Goal: Task Accomplishment & Management: Use online tool/utility

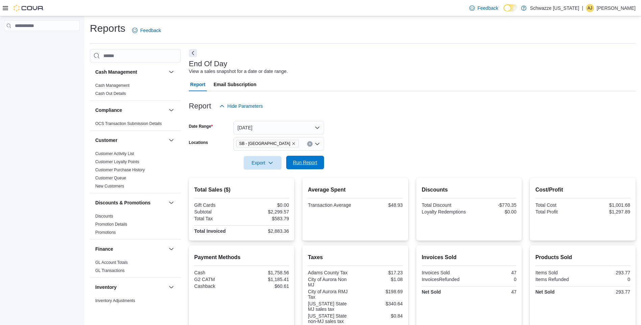
click at [305, 163] on span "Run Report" at bounding box center [305, 162] width 24 height 7
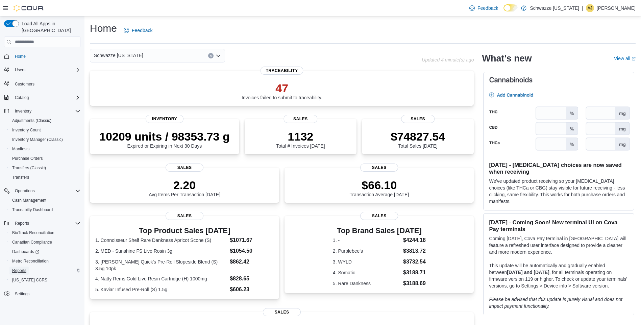
click at [22, 268] on span "Reports" at bounding box center [19, 270] width 14 height 5
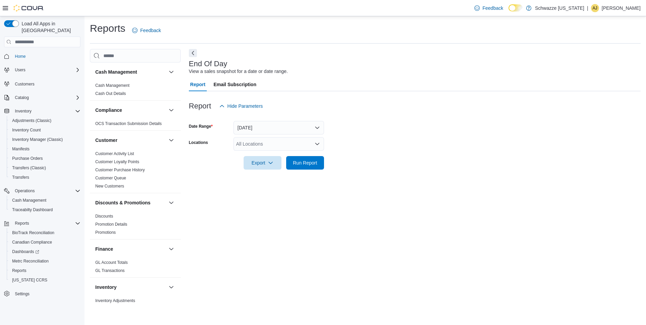
click at [292, 147] on div "All Locations" at bounding box center [278, 144] width 91 height 14
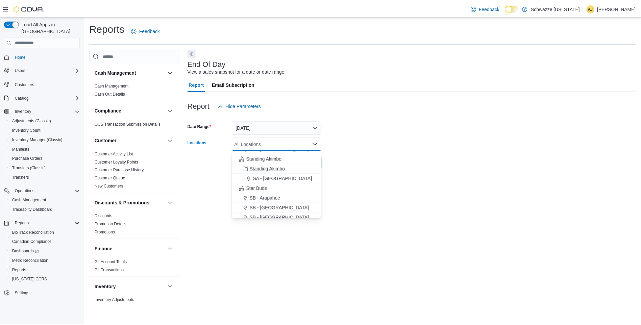
scroll to position [68, 0]
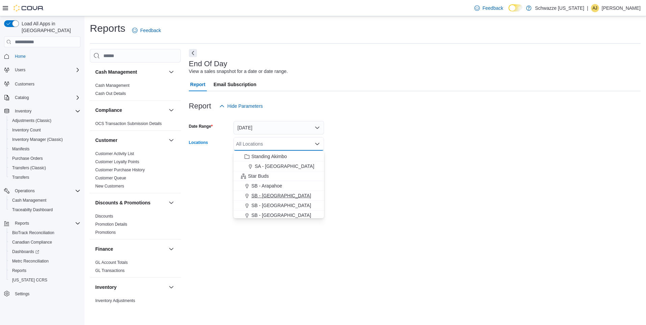
click at [275, 195] on span "SB - [GEOGRAPHIC_DATA]" at bounding box center [281, 195] width 60 height 7
click at [395, 175] on div at bounding box center [415, 174] width 452 height 8
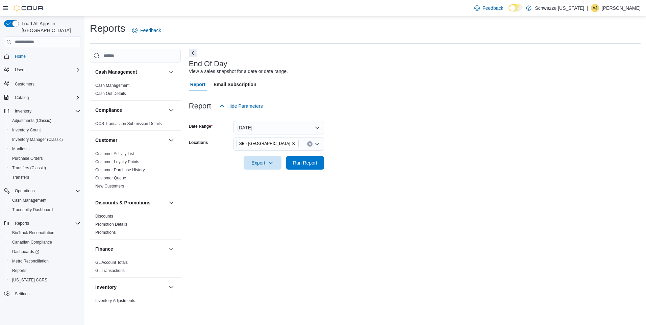
click at [294, 172] on div at bounding box center [415, 174] width 452 height 8
click at [299, 158] on span "Run Report" at bounding box center [305, 163] width 30 height 14
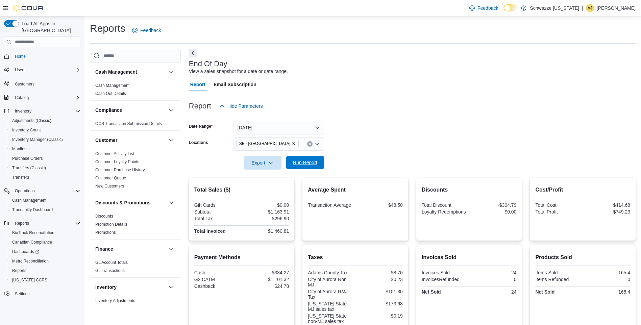
click at [306, 158] on span "Run Report" at bounding box center [305, 163] width 30 height 14
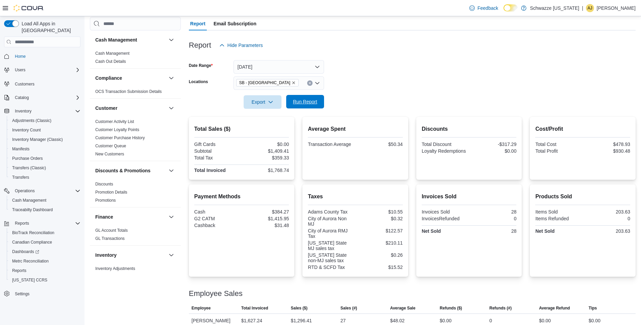
scroll to position [77, 0]
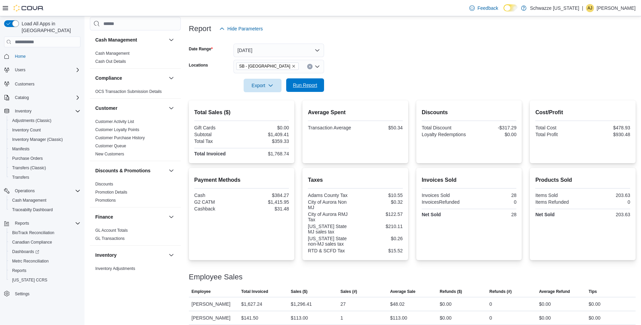
click at [306, 88] on span "Run Report" at bounding box center [305, 85] width 24 height 7
